Goal: Navigation & Orientation: Find specific page/section

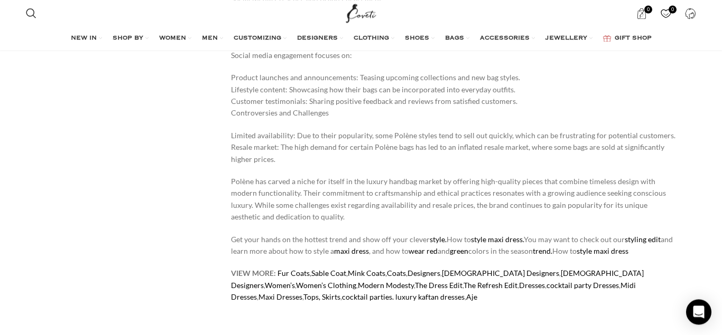
scroll to position [6023, 0]
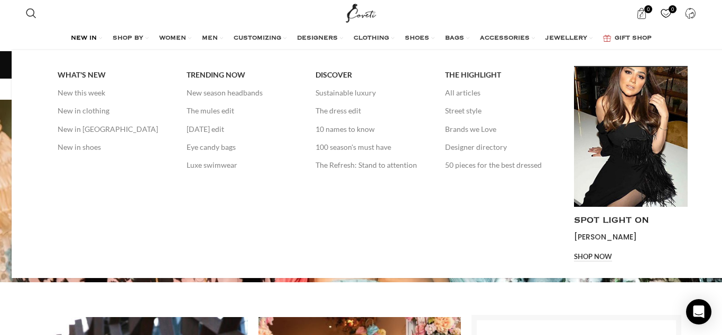
click at [71, 38] on span "NEW IN" at bounding box center [84, 38] width 26 height 8
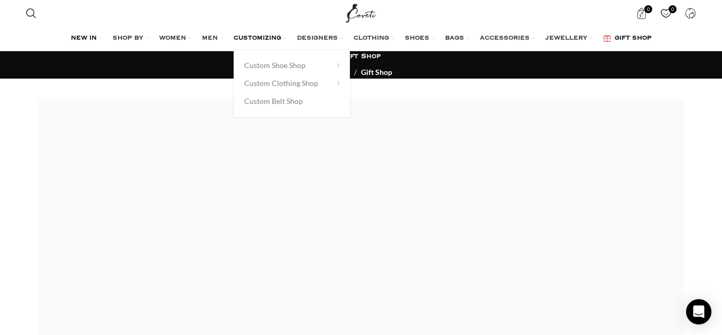
click at [251, 39] on span "CUSTOMIZING" at bounding box center [258, 38] width 48 height 8
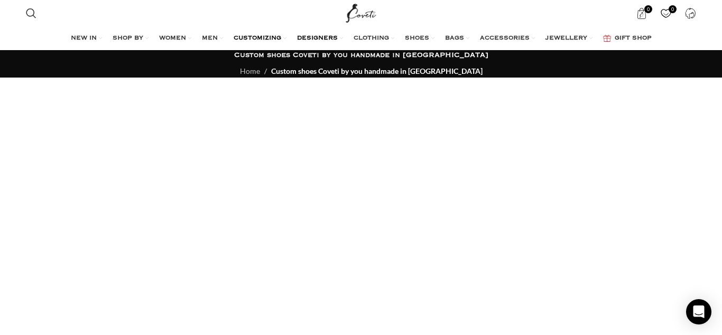
click at [316, 35] on span "DESIGNERS" at bounding box center [317, 38] width 41 height 8
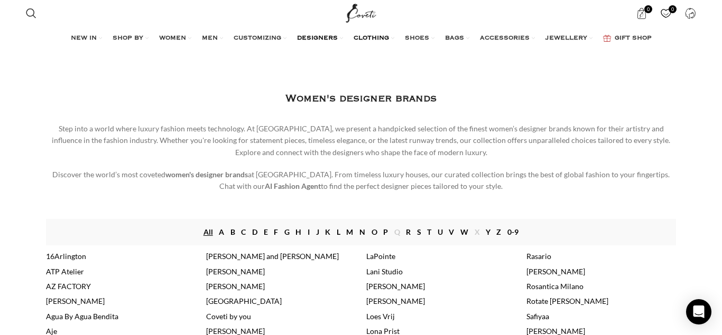
click at [373, 39] on span "CLOTHING" at bounding box center [370, 38] width 35 height 8
